Goal: Obtain resource: Download file/media

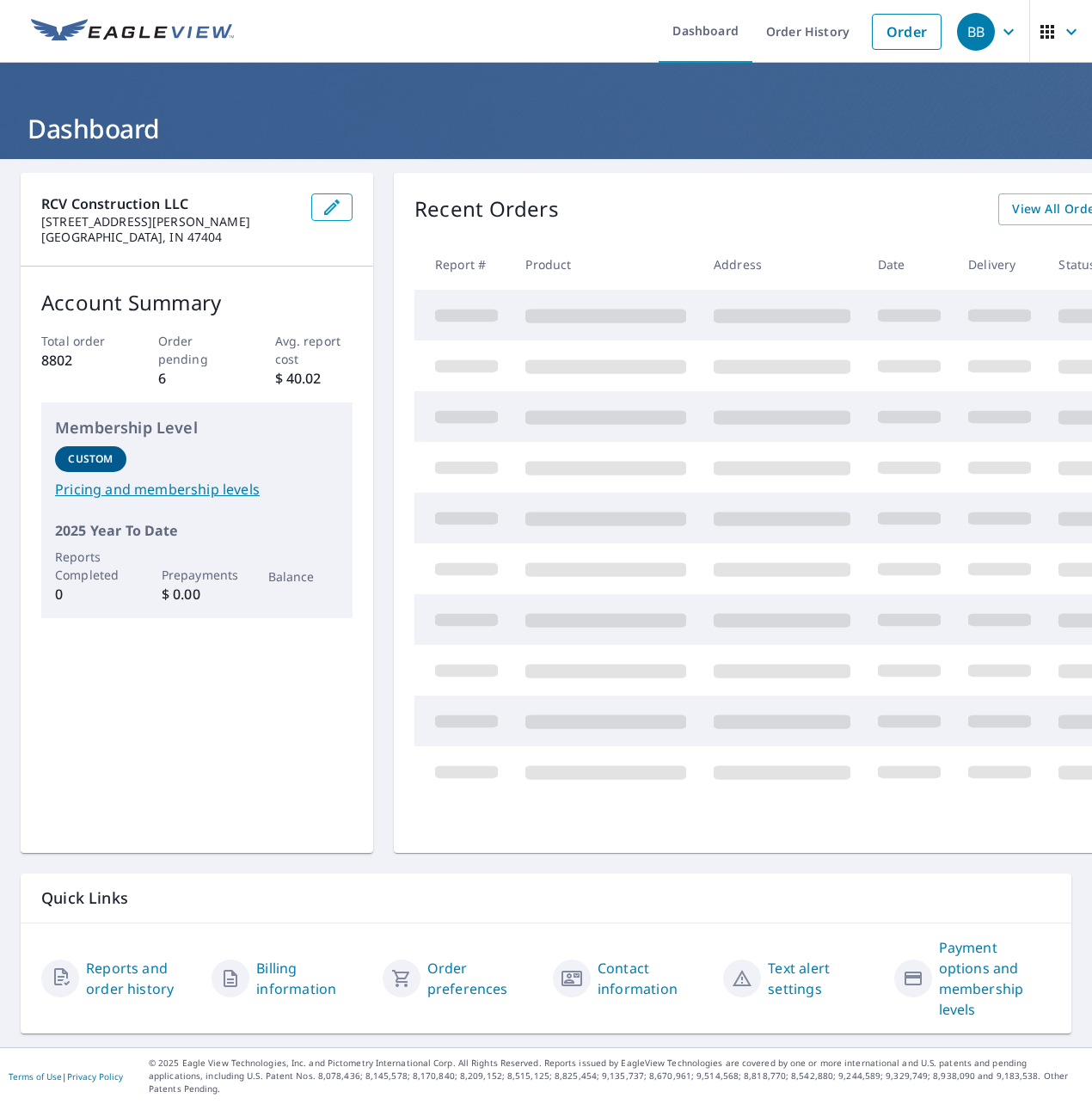
click at [924, 30] on link "Order" at bounding box center [906, 31] width 70 height 36
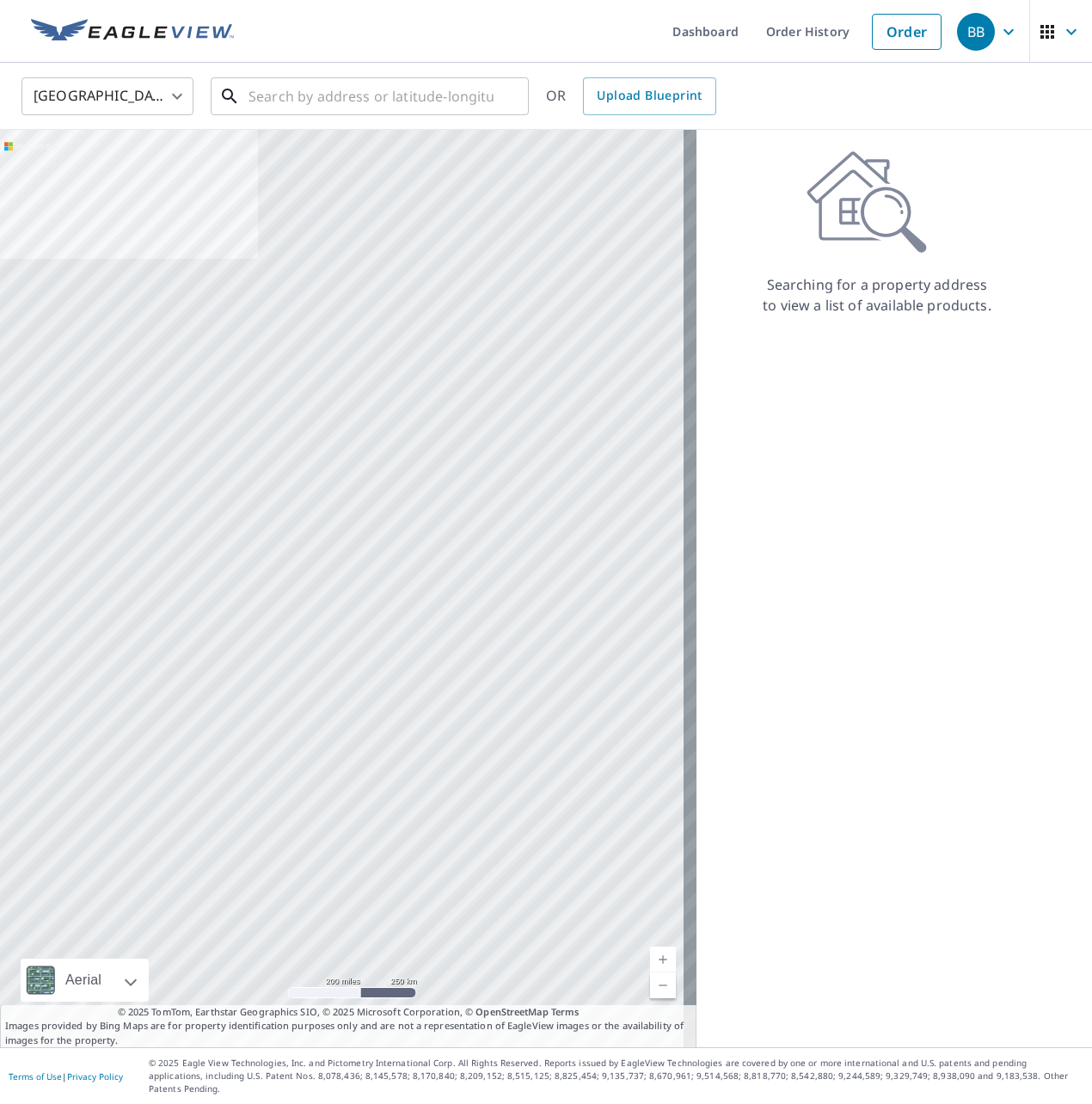
click at [430, 102] on input "text" at bounding box center [371, 95] width 245 height 48
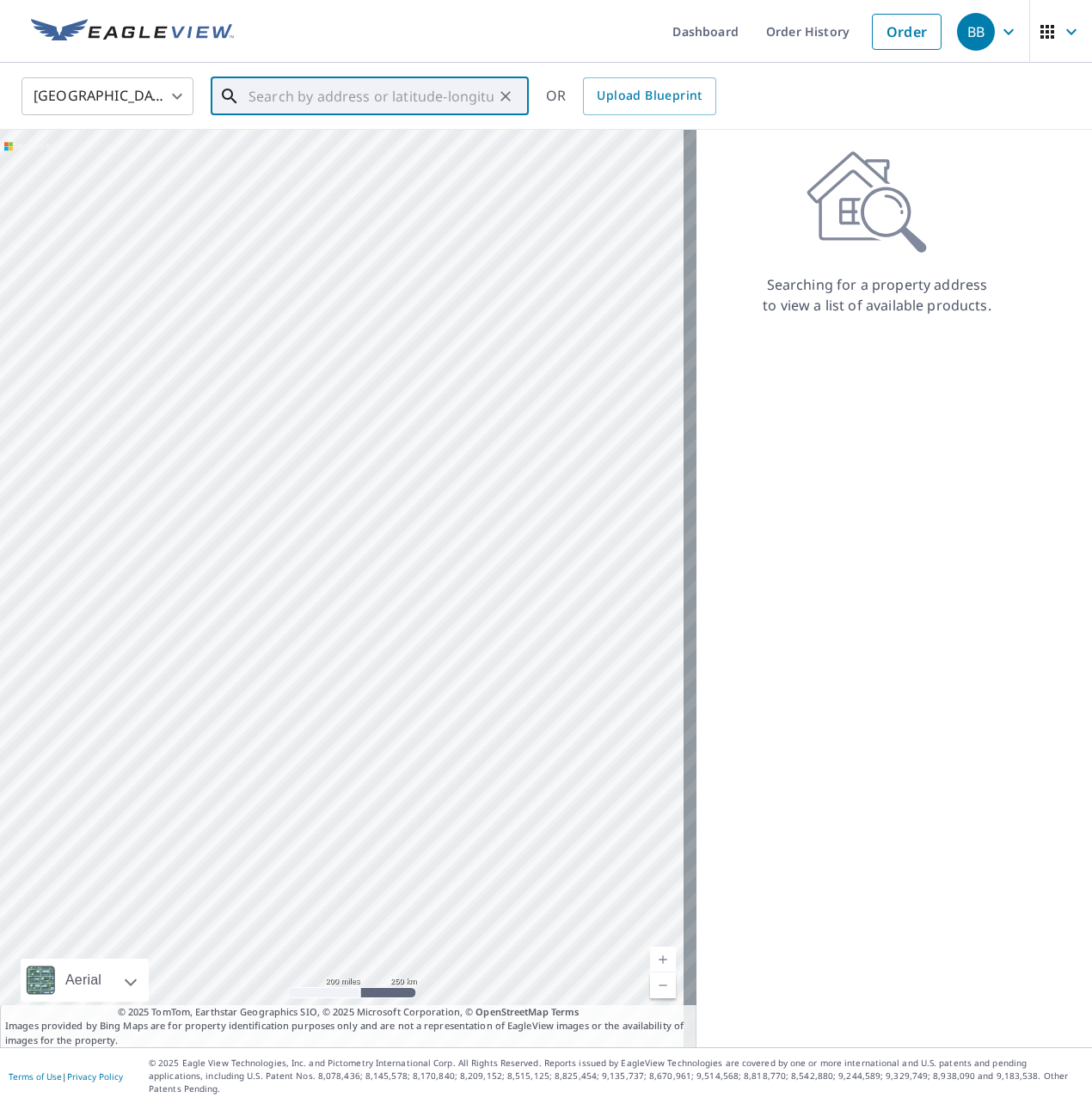
click at [259, 92] on input "text" at bounding box center [371, 95] width 245 height 48
click at [382, 163] on p "[GEOGRAPHIC_DATA], IN 47408" at bounding box center [379, 164] width 270 height 17
type input "[STREET_ADDRESS][PERSON_NAME]"
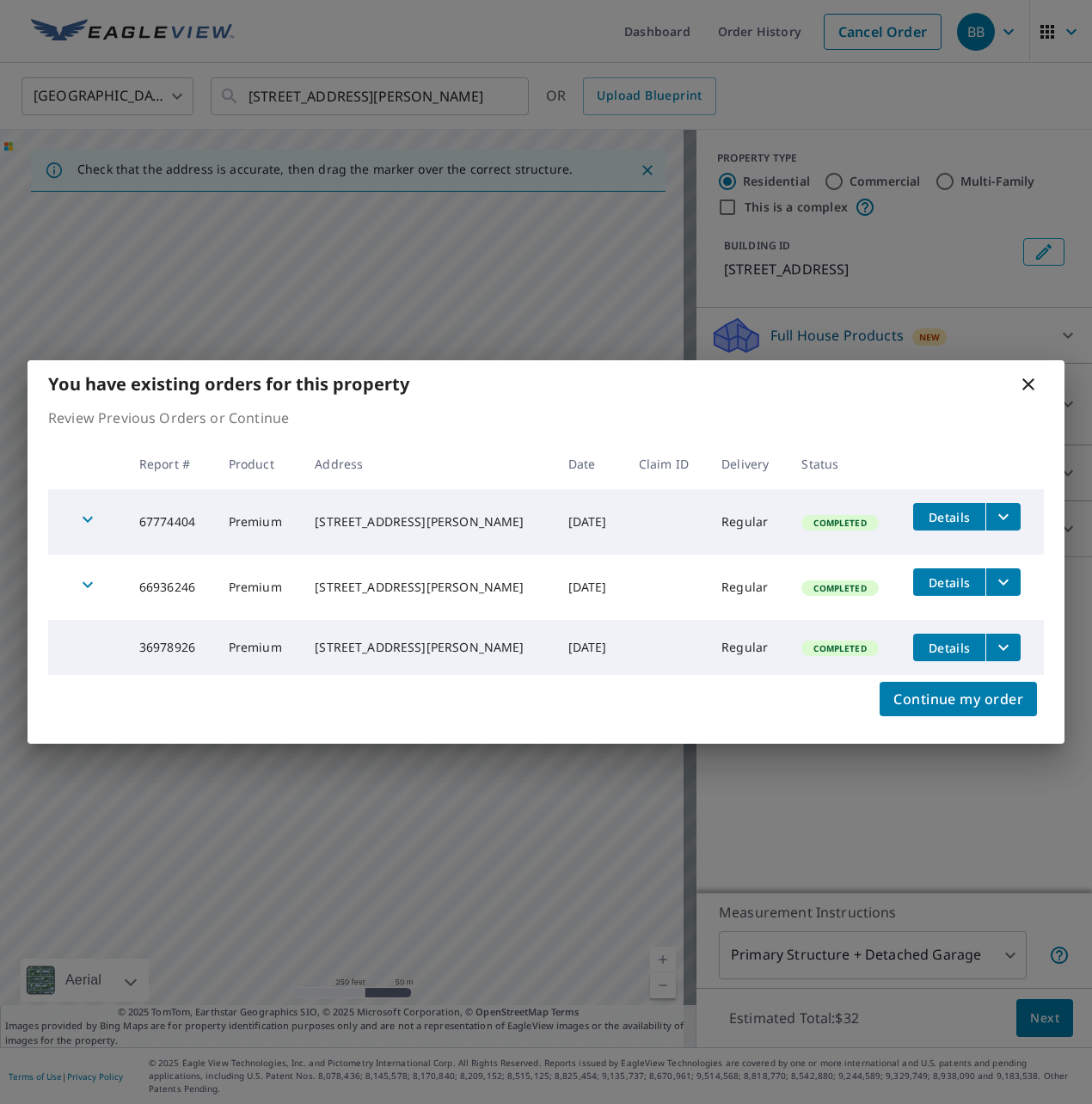
click at [999, 514] on icon "filesDropdownBtn-67774404" at bounding box center [1004, 517] width 10 height 6
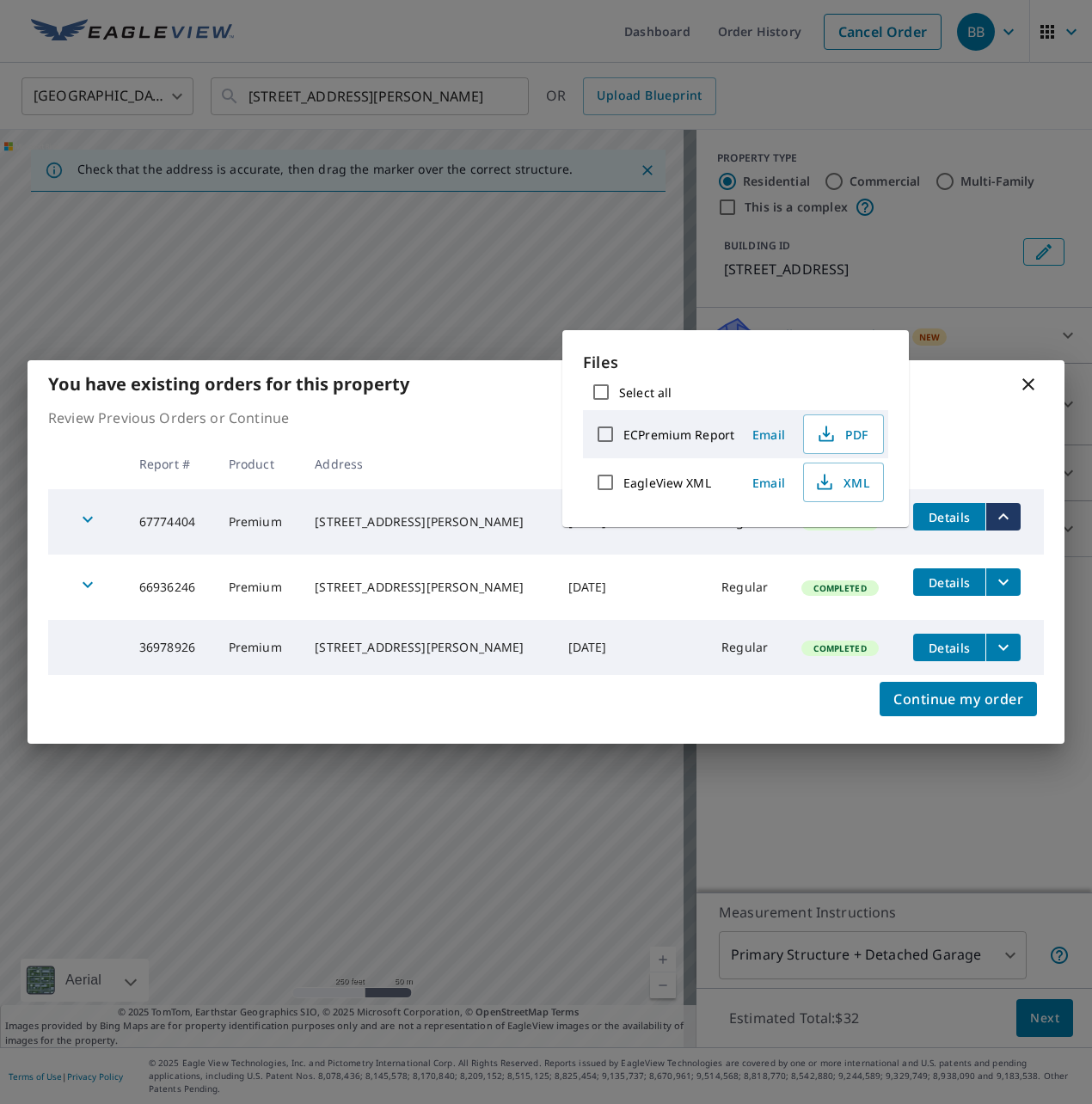
click at [834, 438] on span "PDF" at bounding box center [841, 434] width 55 height 21
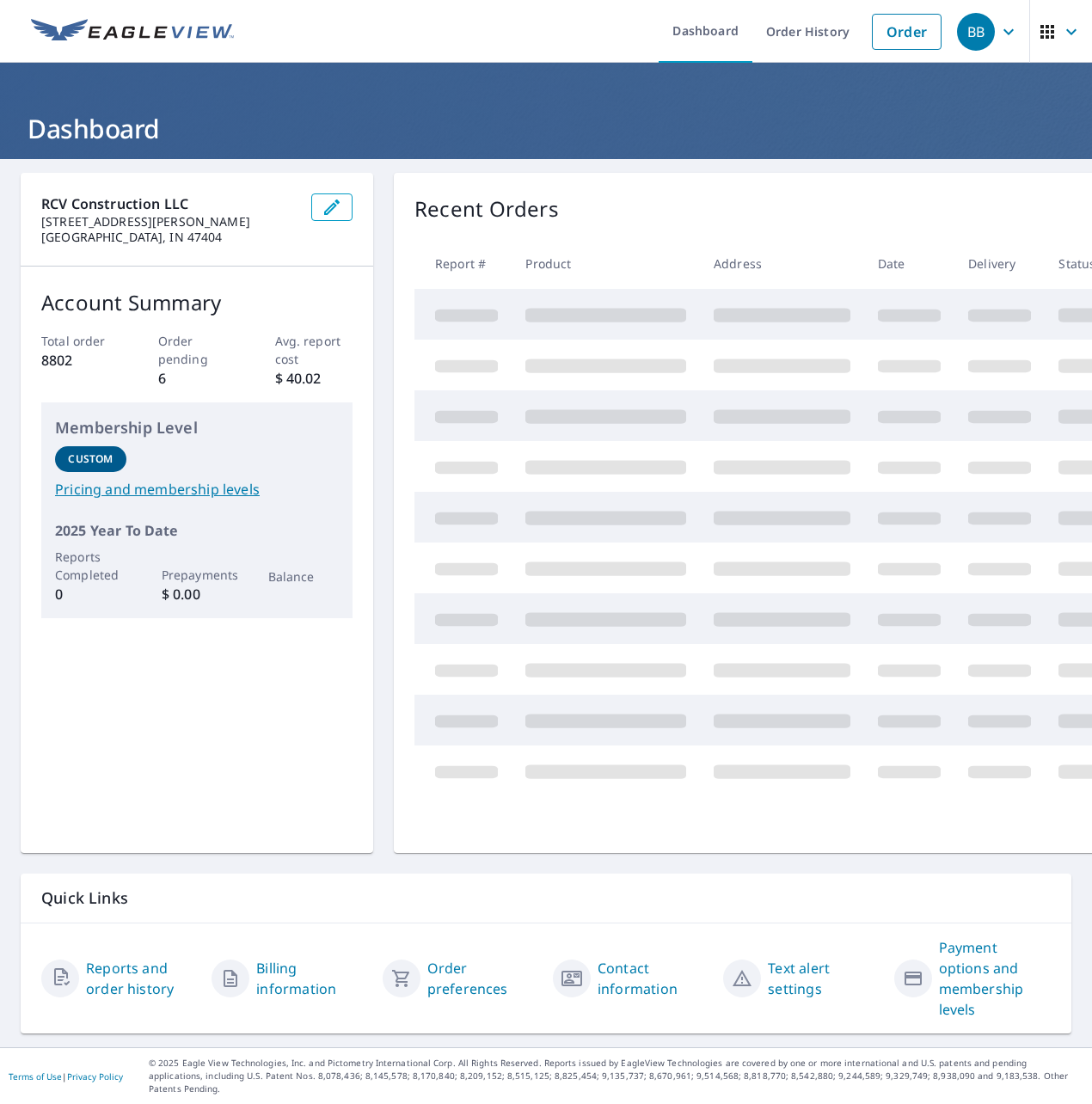
click at [898, 28] on link "Order" at bounding box center [906, 31] width 70 height 36
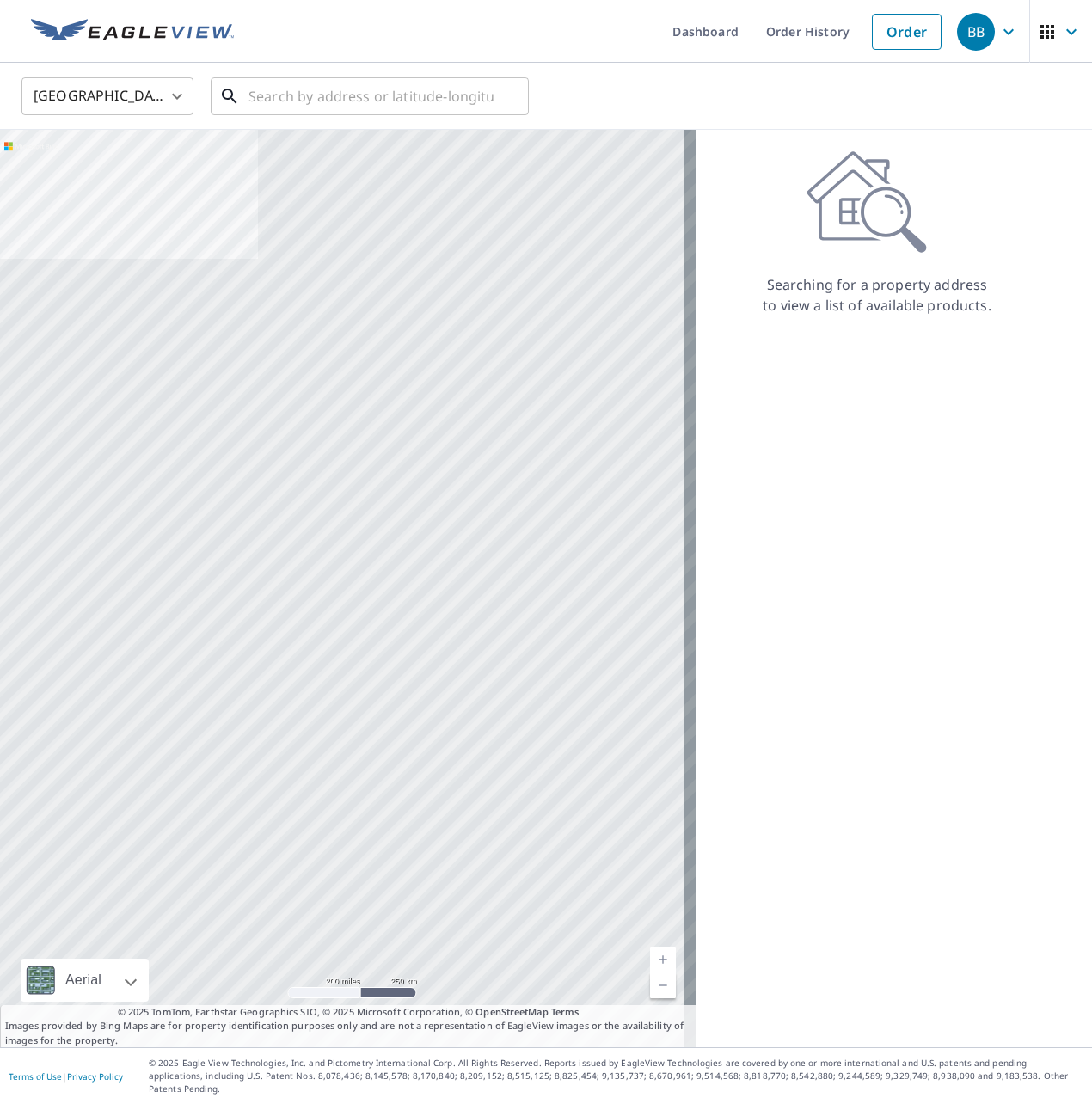
click at [364, 99] on input "text" at bounding box center [371, 95] width 245 height 48
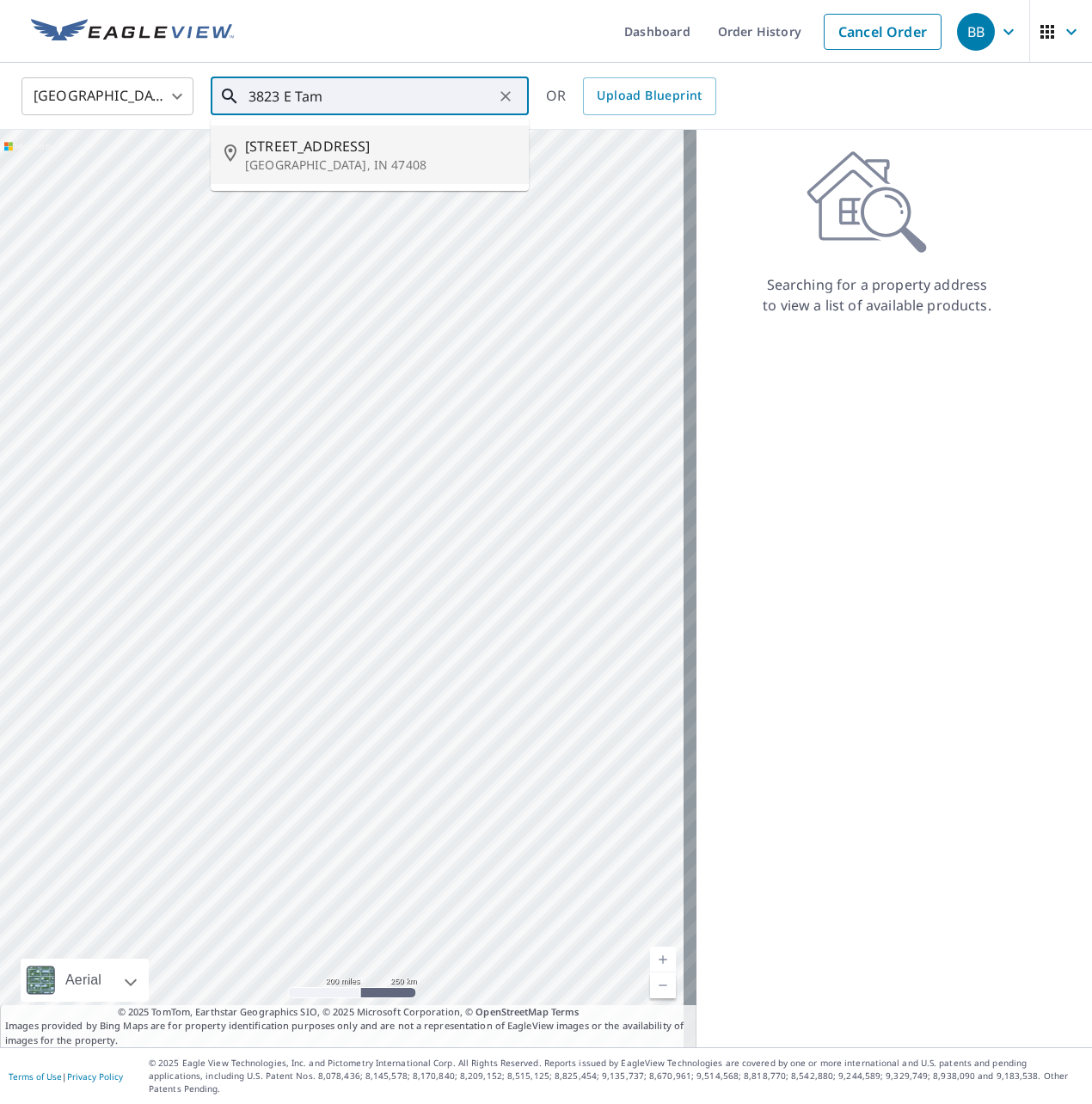
click at [367, 171] on p "[GEOGRAPHIC_DATA], IN 47408" at bounding box center [379, 164] width 270 height 17
type input "[STREET_ADDRESS][PERSON_NAME]"
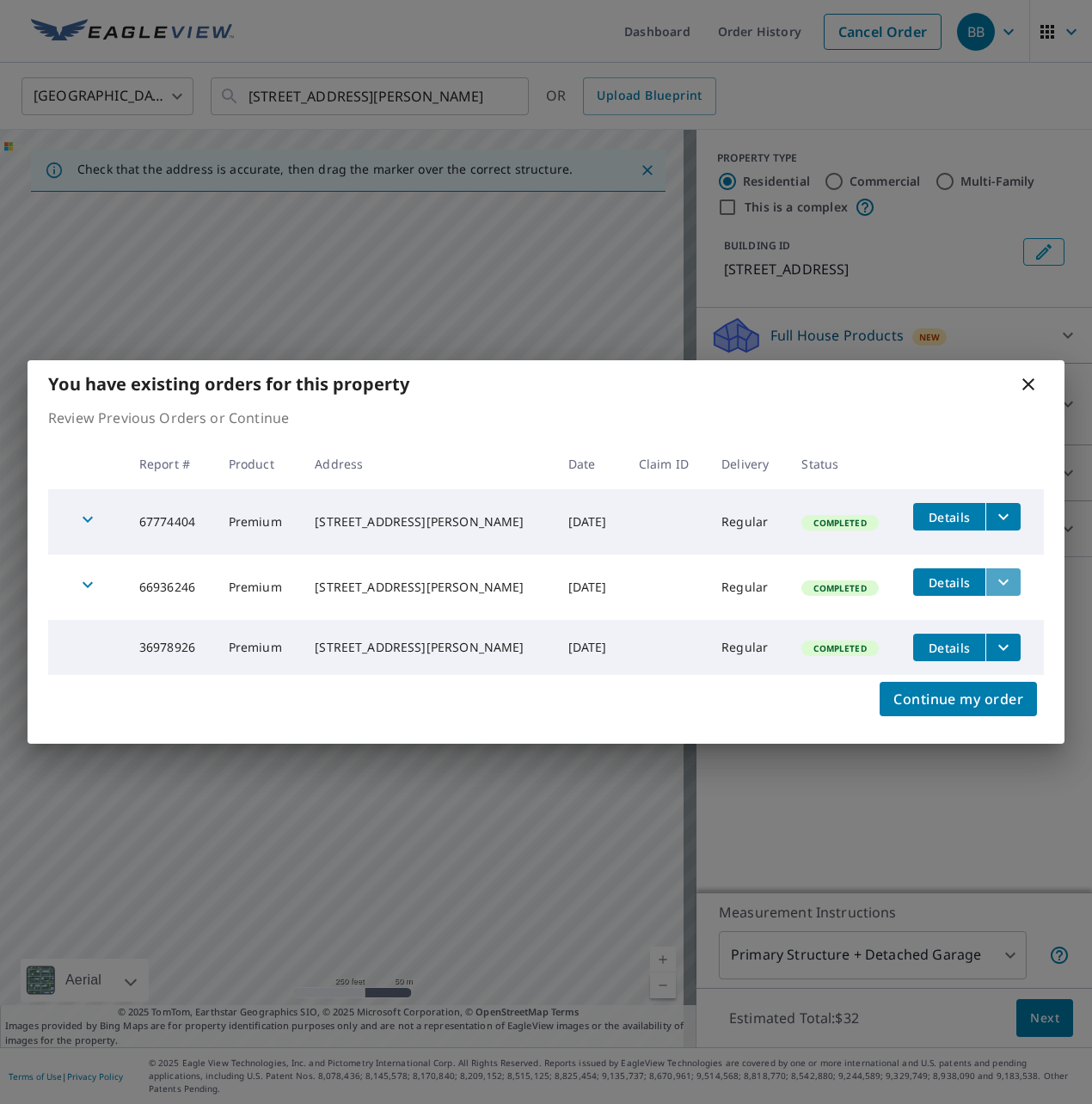
click at [993, 578] on icon "filesDropdownBtn-66936246" at bounding box center [1003, 582] width 21 height 21
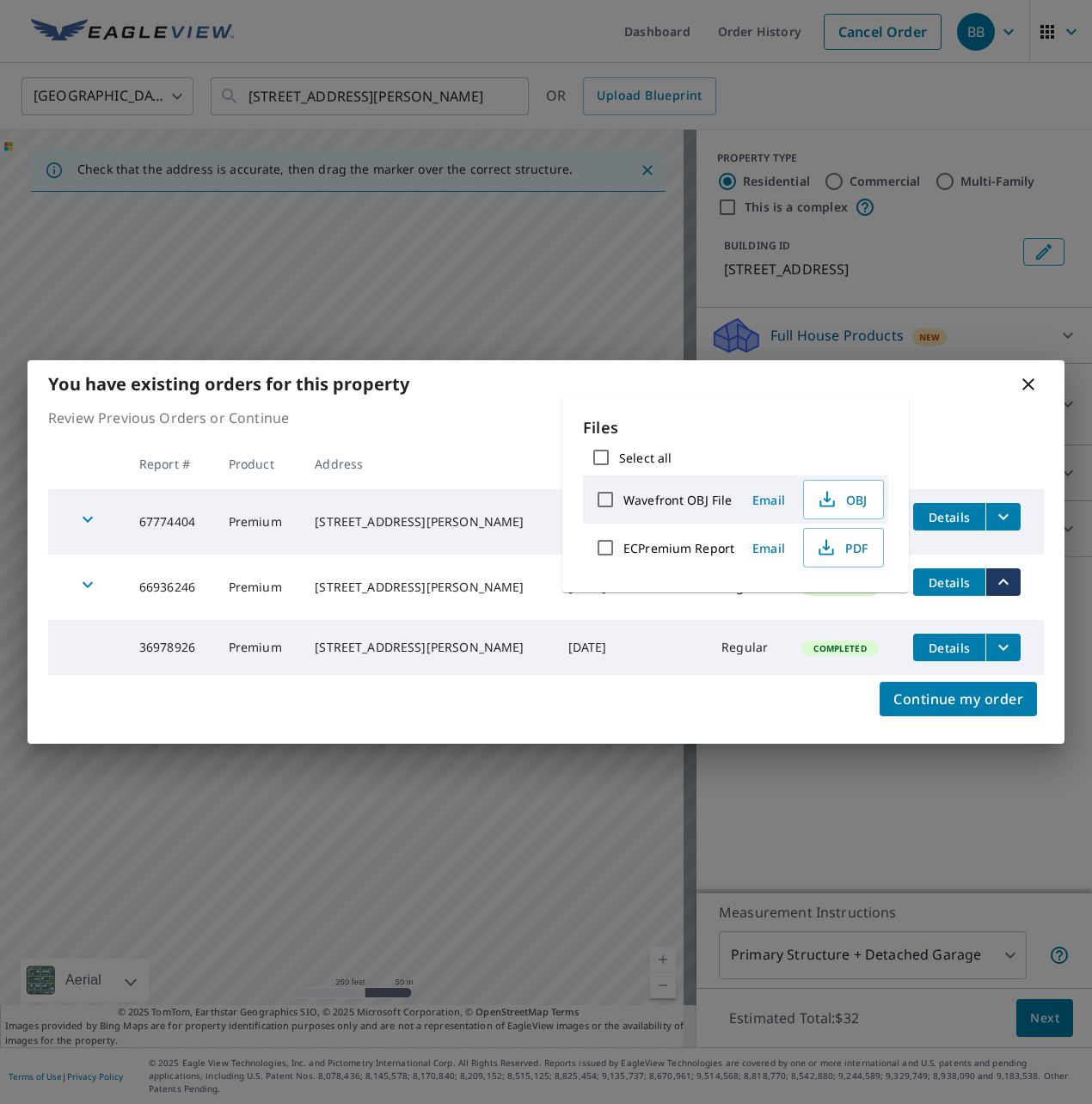
click at [850, 552] on span "PDF" at bounding box center [841, 548] width 55 height 21
